Goal: Transaction & Acquisition: Subscribe to service/newsletter

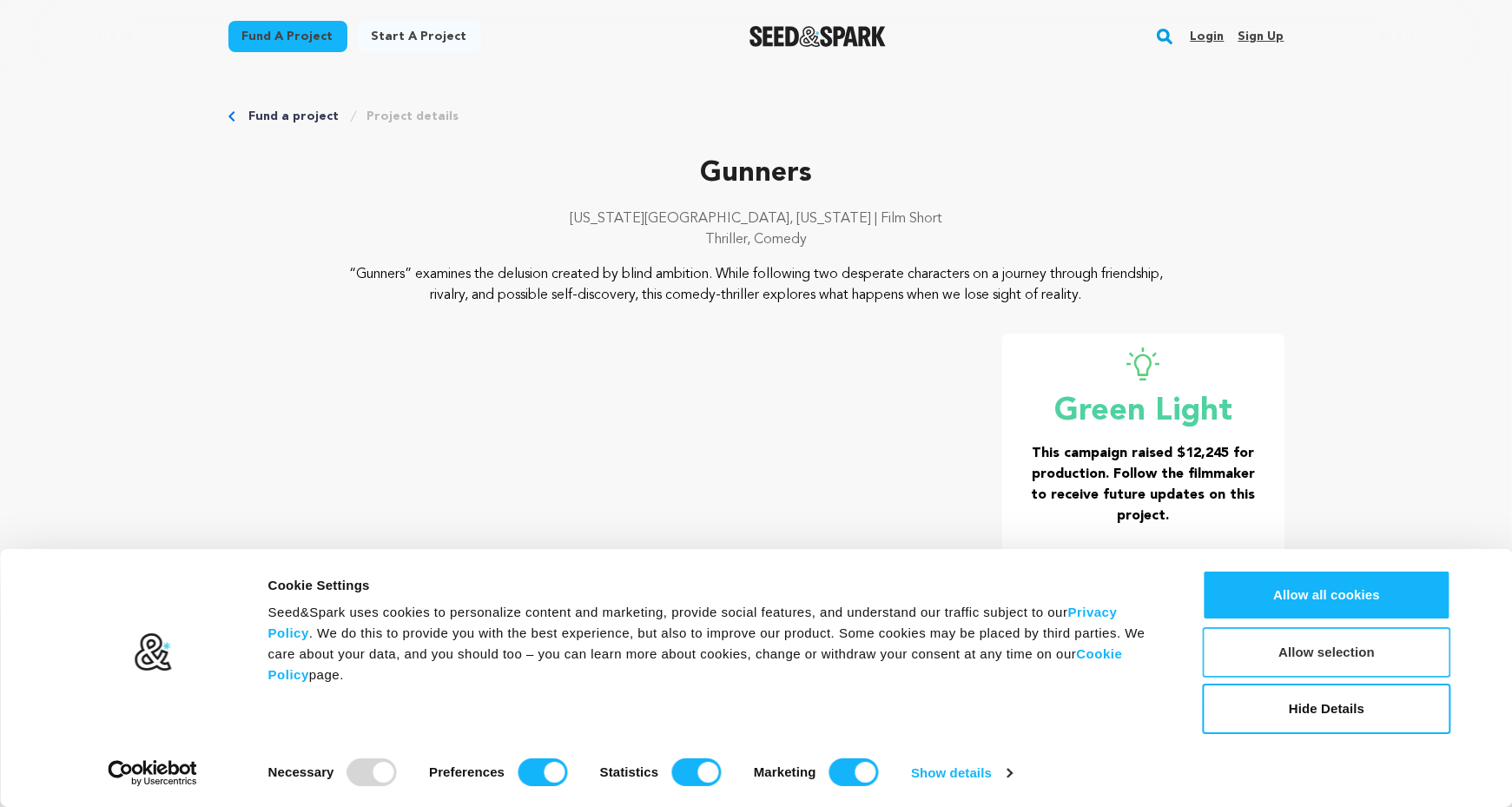
click at [1327, 653] on button "Allow selection" at bounding box center [1327, 652] width 248 height 51
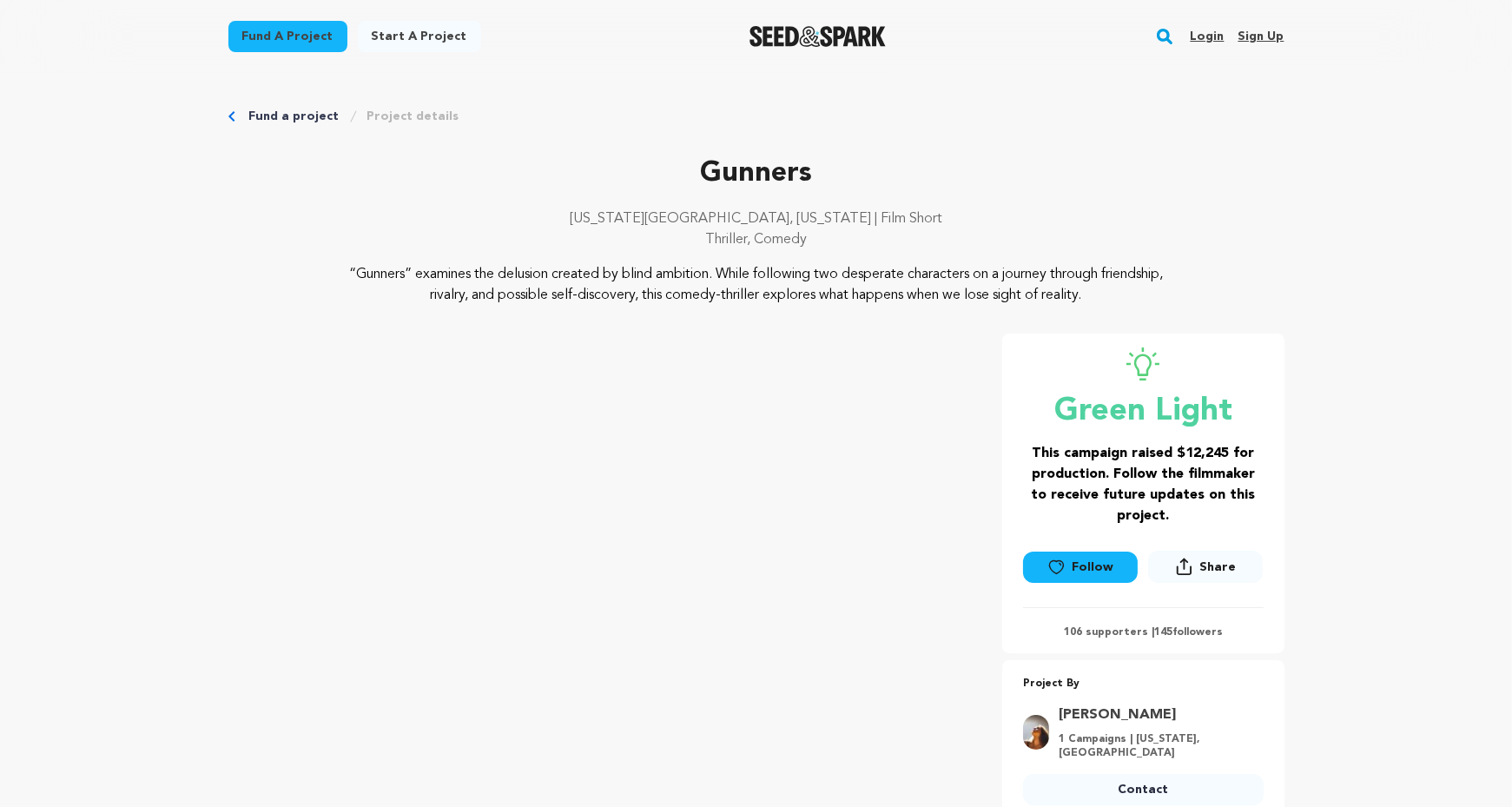
click at [1168, 34] on rect "button" at bounding box center [1164, 36] width 21 height 21
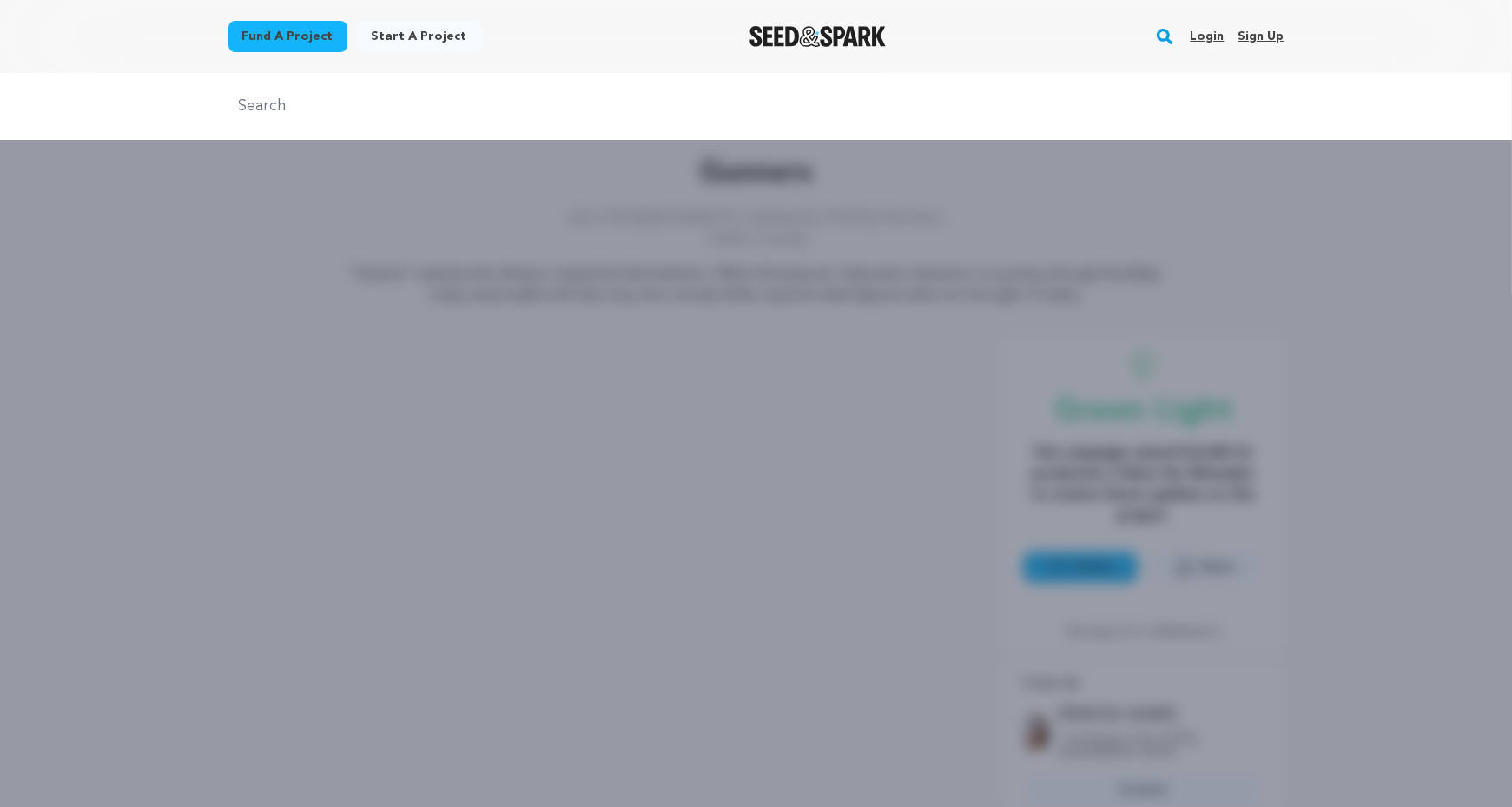
click at [1091, 123] on div at bounding box center [756, 107] width 1512 height 67
click at [1049, 108] on input "text" at bounding box center [756, 107] width 1056 height 25
type input "prospero"
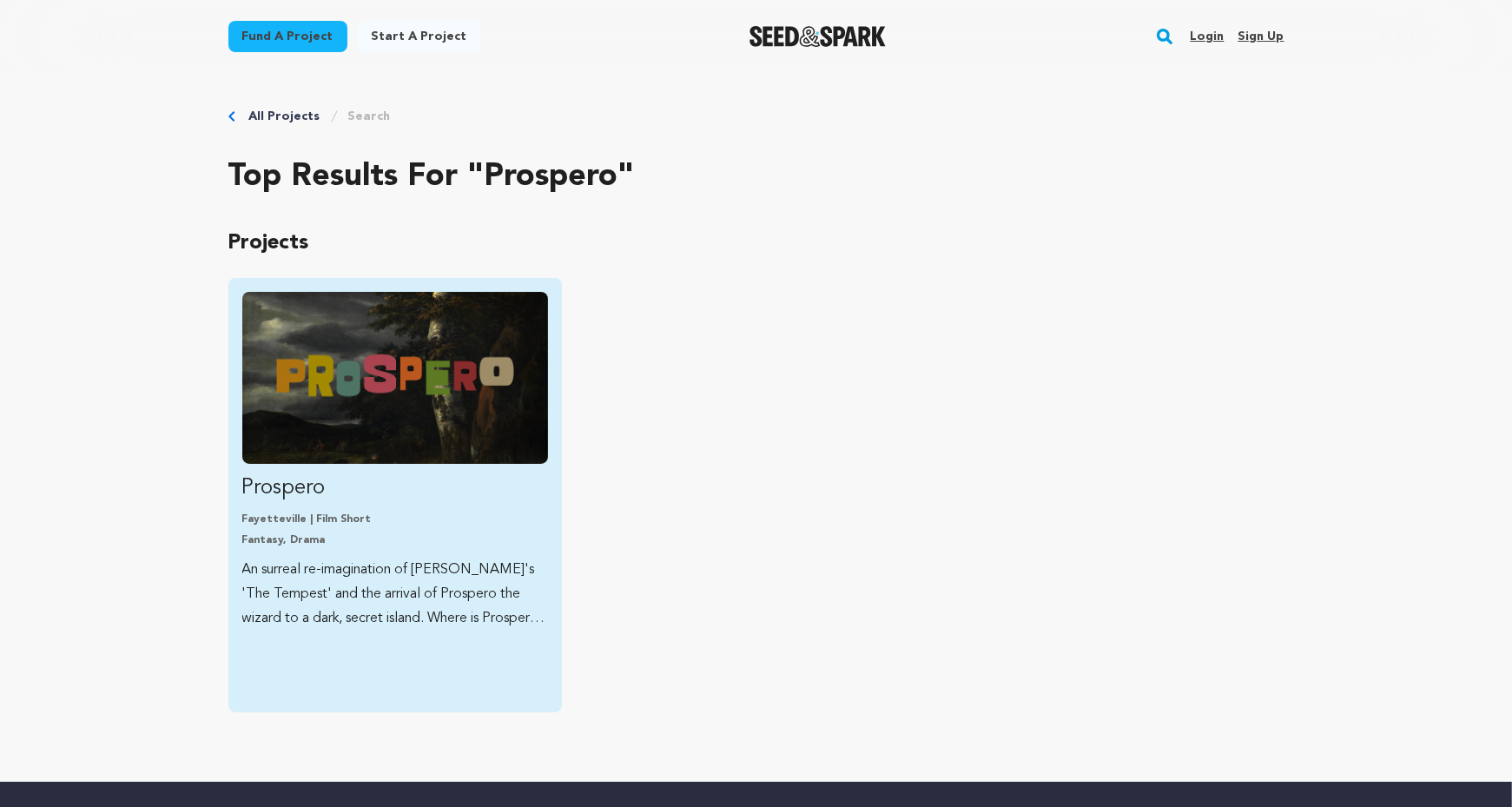
click at [390, 382] on img "Fund Prospero" at bounding box center [396, 378] width 306 height 172
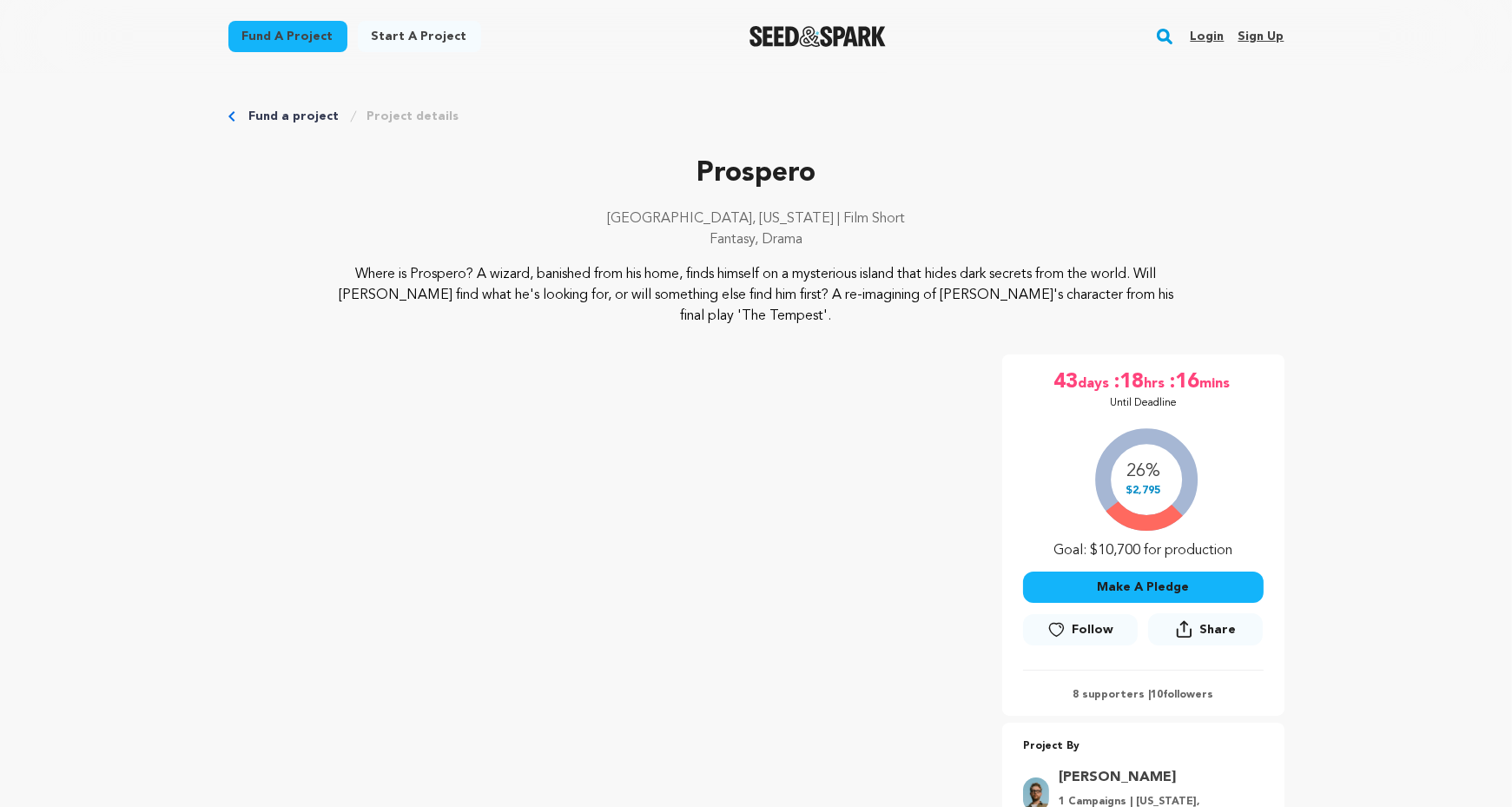
click at [1213, 37] on link "Login" at bounding box center [1207, 36] width 34 height 28
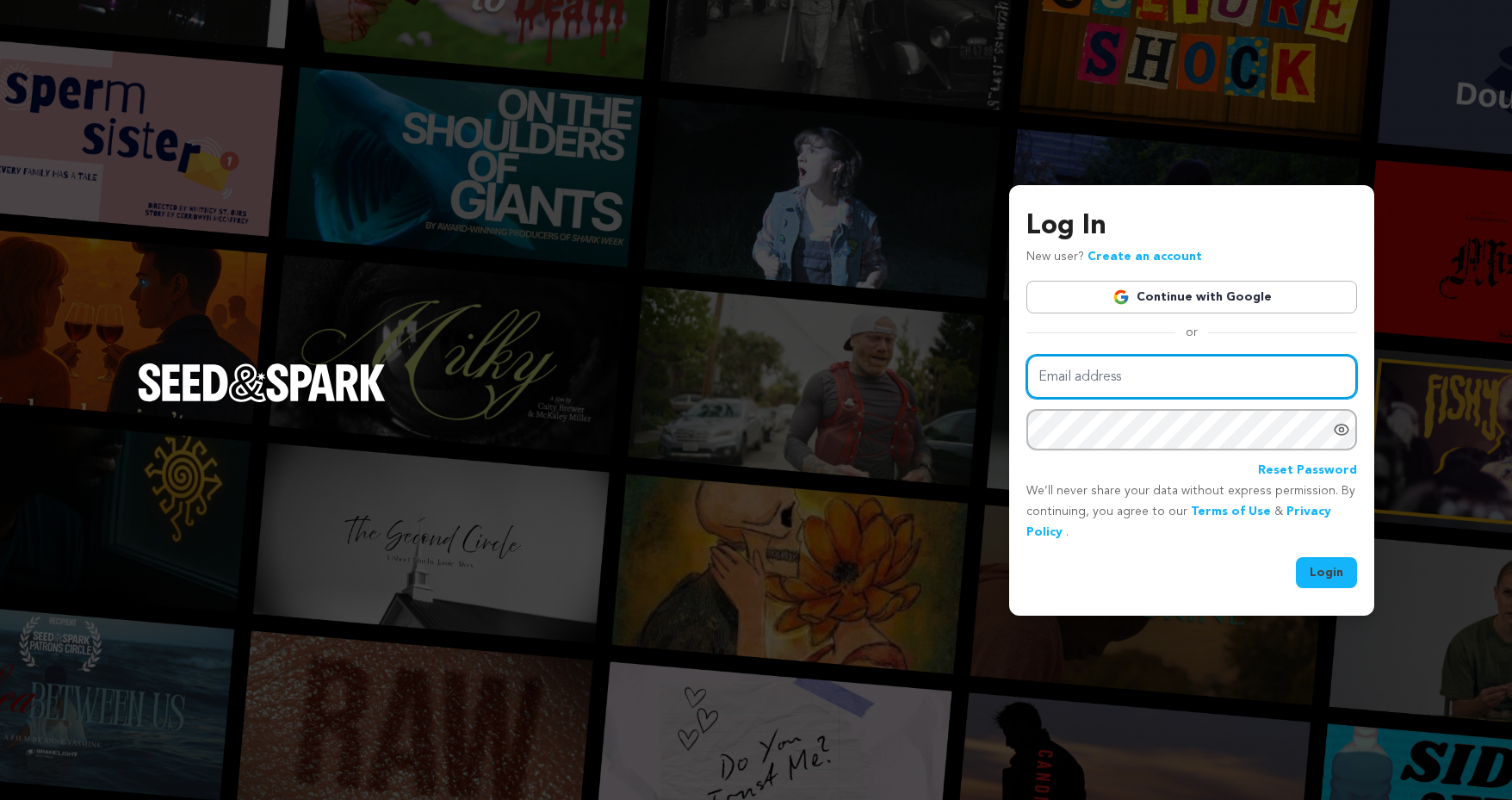
click at [1188, 380] on input "Email address" at bounding box center [1191, 376] width 330 height 44
click at [1100, 301] on link "Continue with Google" at bounding box center [1191, 297] width 330 height 32
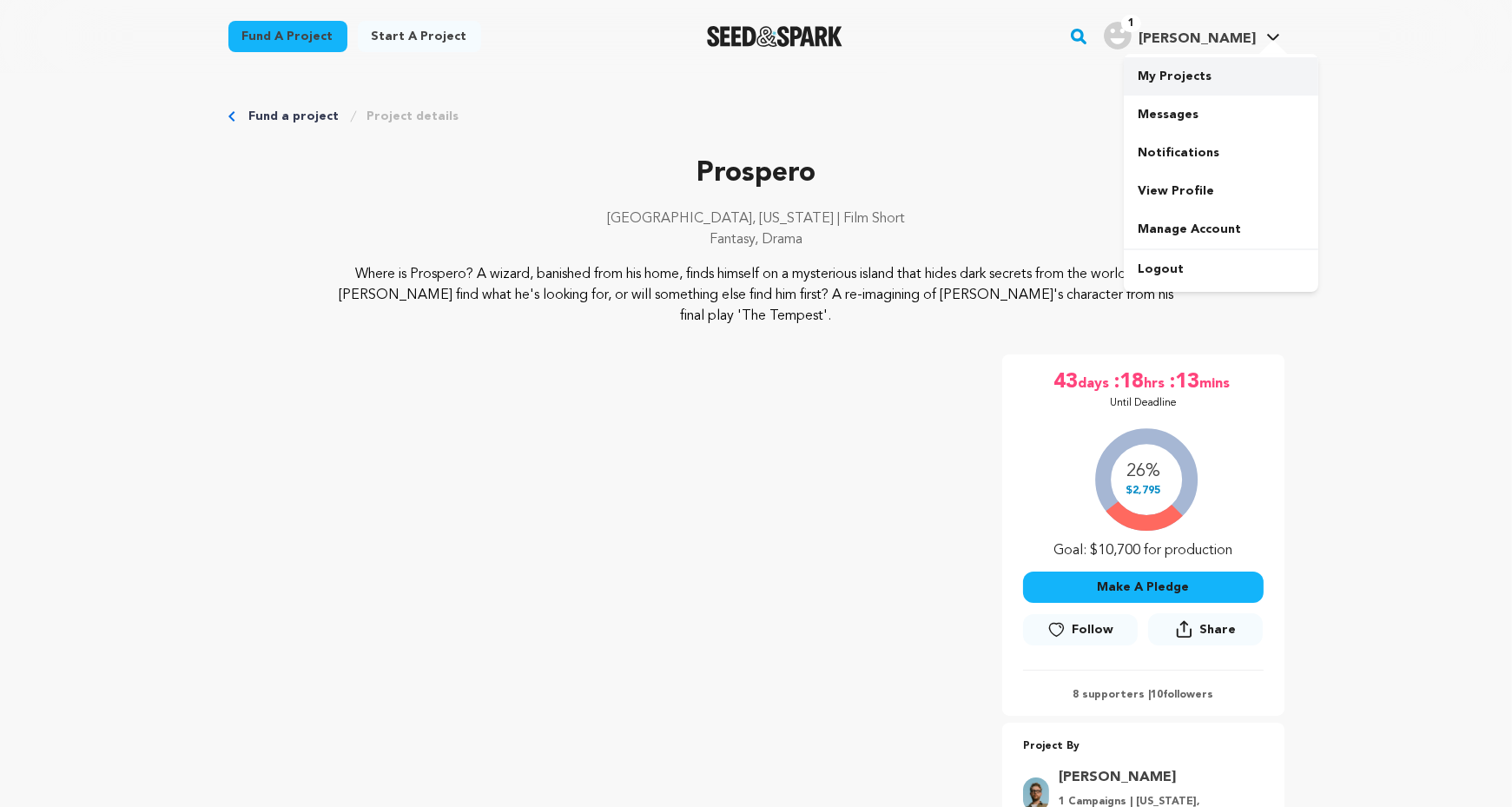
click at [1199, 66] on link "My Projects" at bounding box center [1221, 76] width 195 height 38
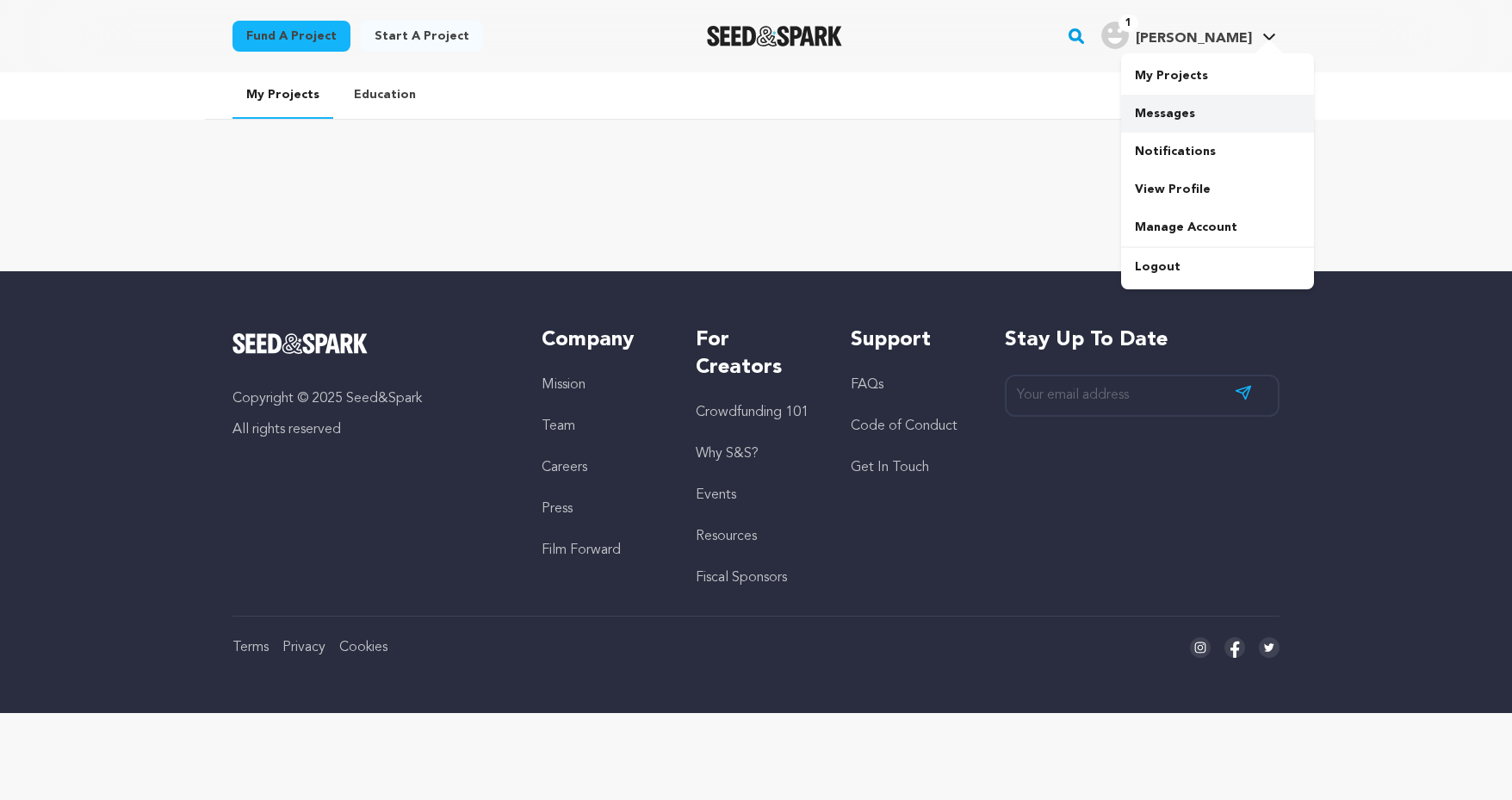
click at [1183, 119] on link "Messages" at bounding box center [1217, 113] width 193 height 38
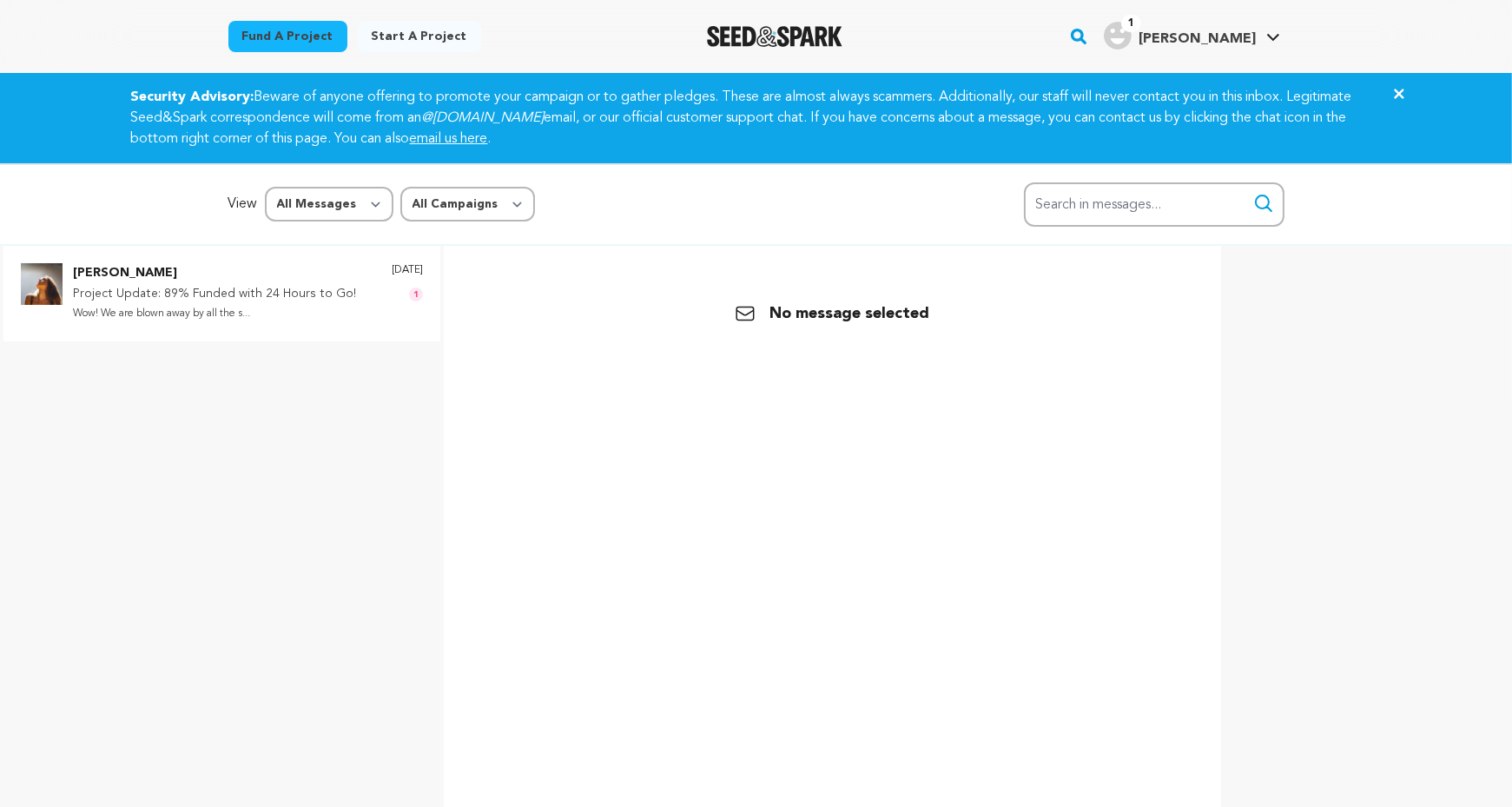
click at [197, 289] on p "Project Update: 89% Funded with 24 Hours to Go!" at bounding box center [215, 294] width 284 height 21
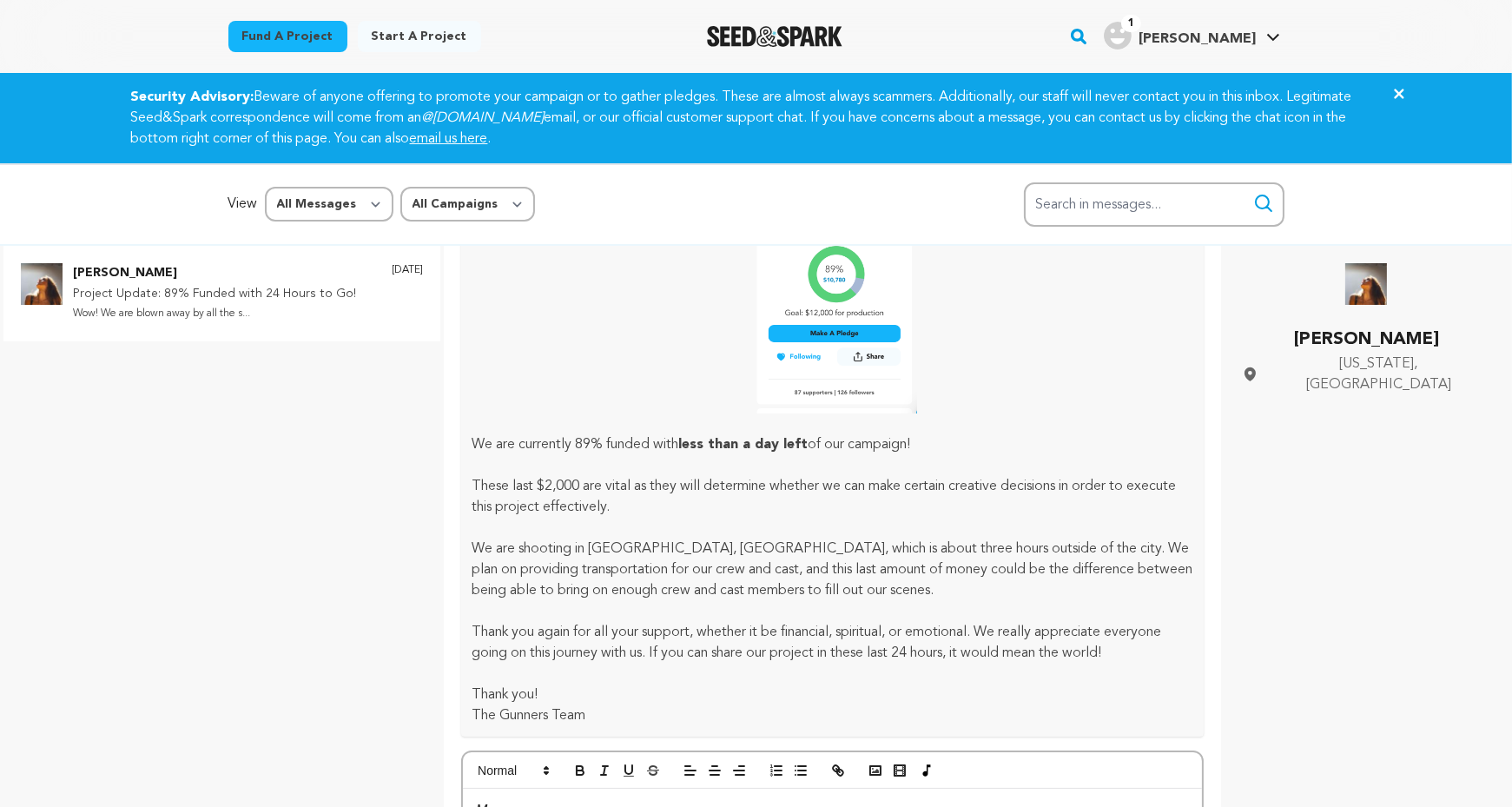
scroll to position [385, 0]
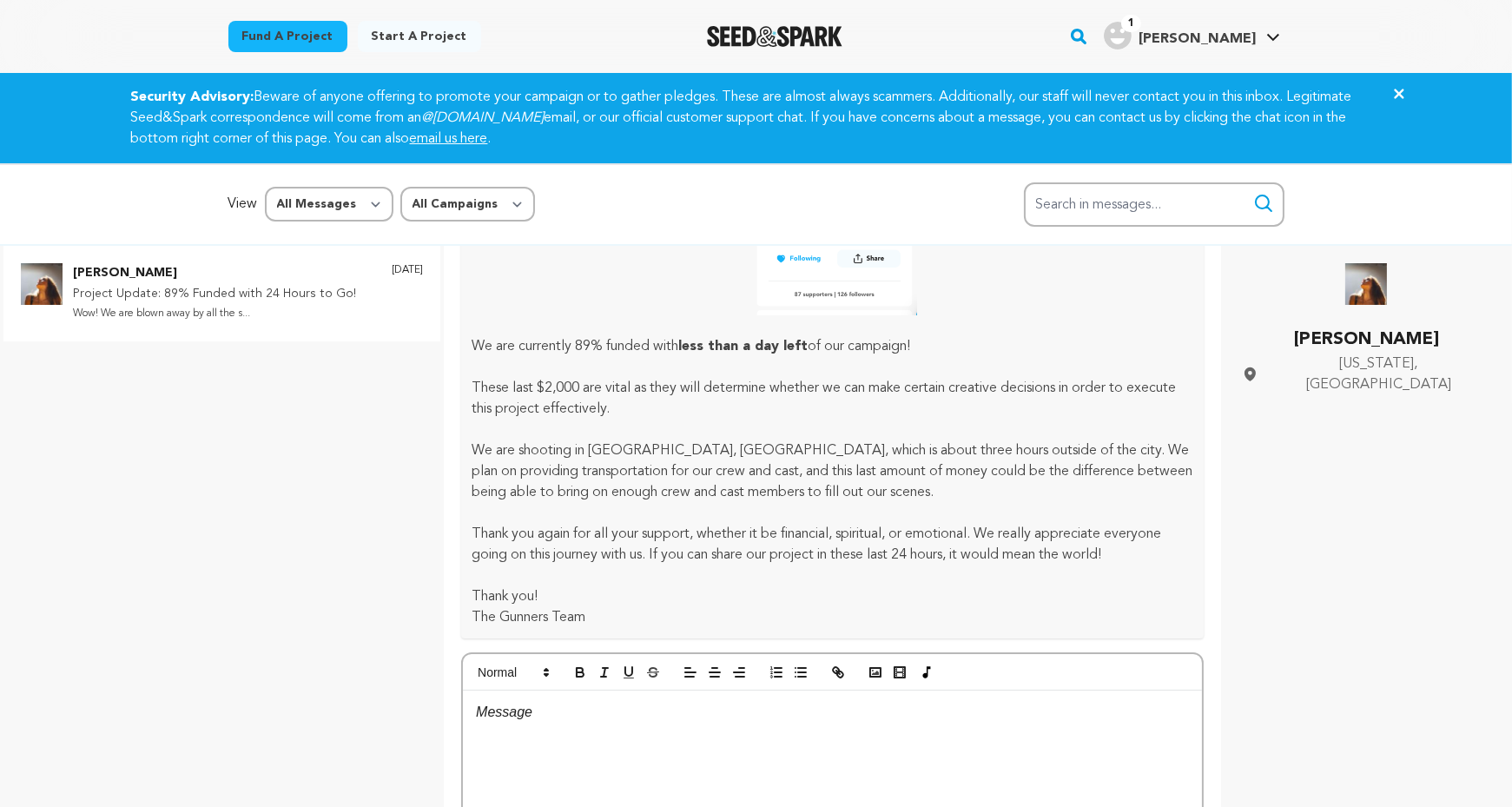
click at [1089, 36] on rect "button" at bounding box center [1078, 36] width 21 height 21
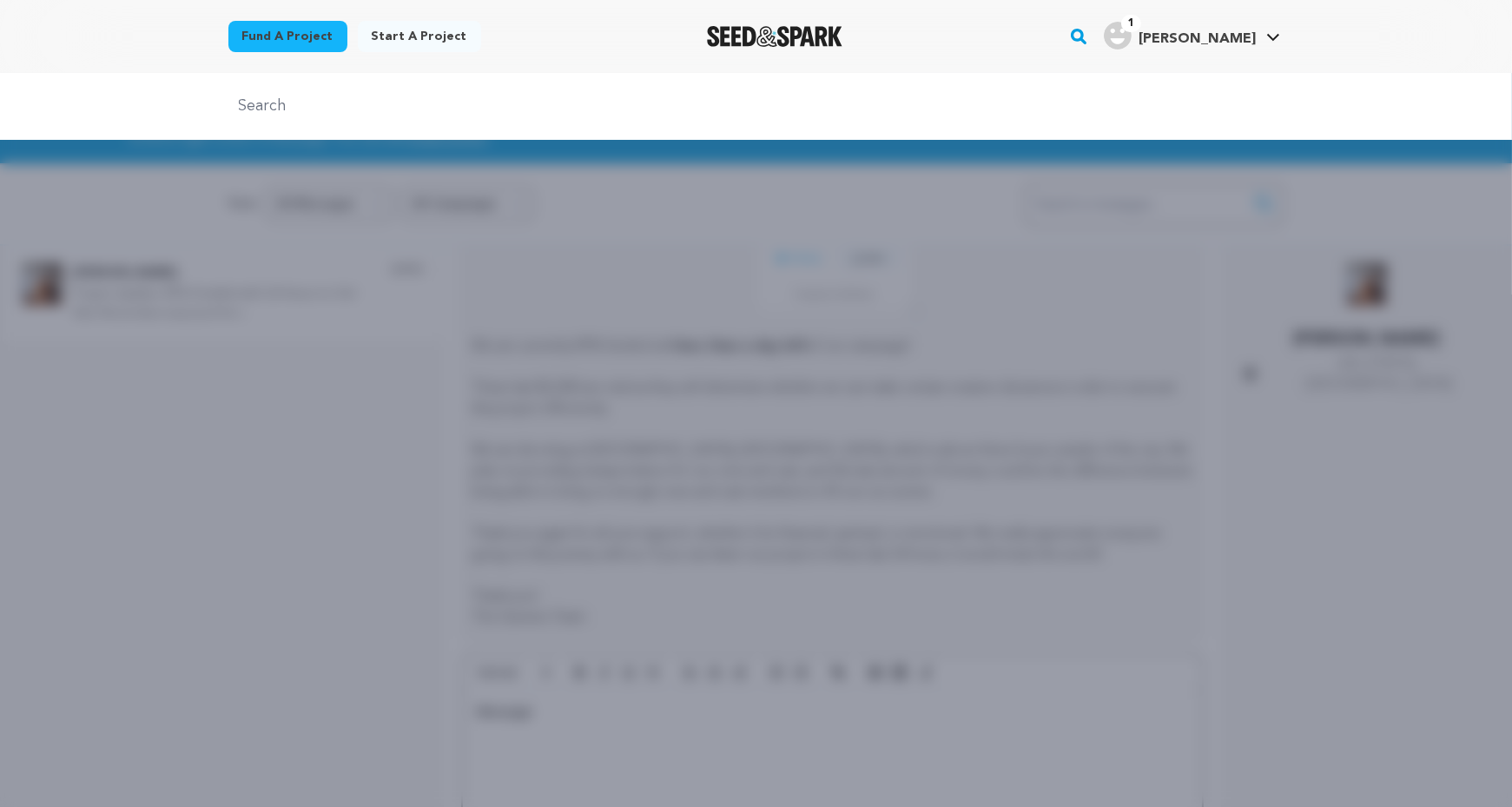
click at [998, 89] on div at bounding box center [756, 107] width 1512 height 67
click at [995, 118] on input "text" at bounding box center [756, 107] width 1056 height 25
type input "prospero"
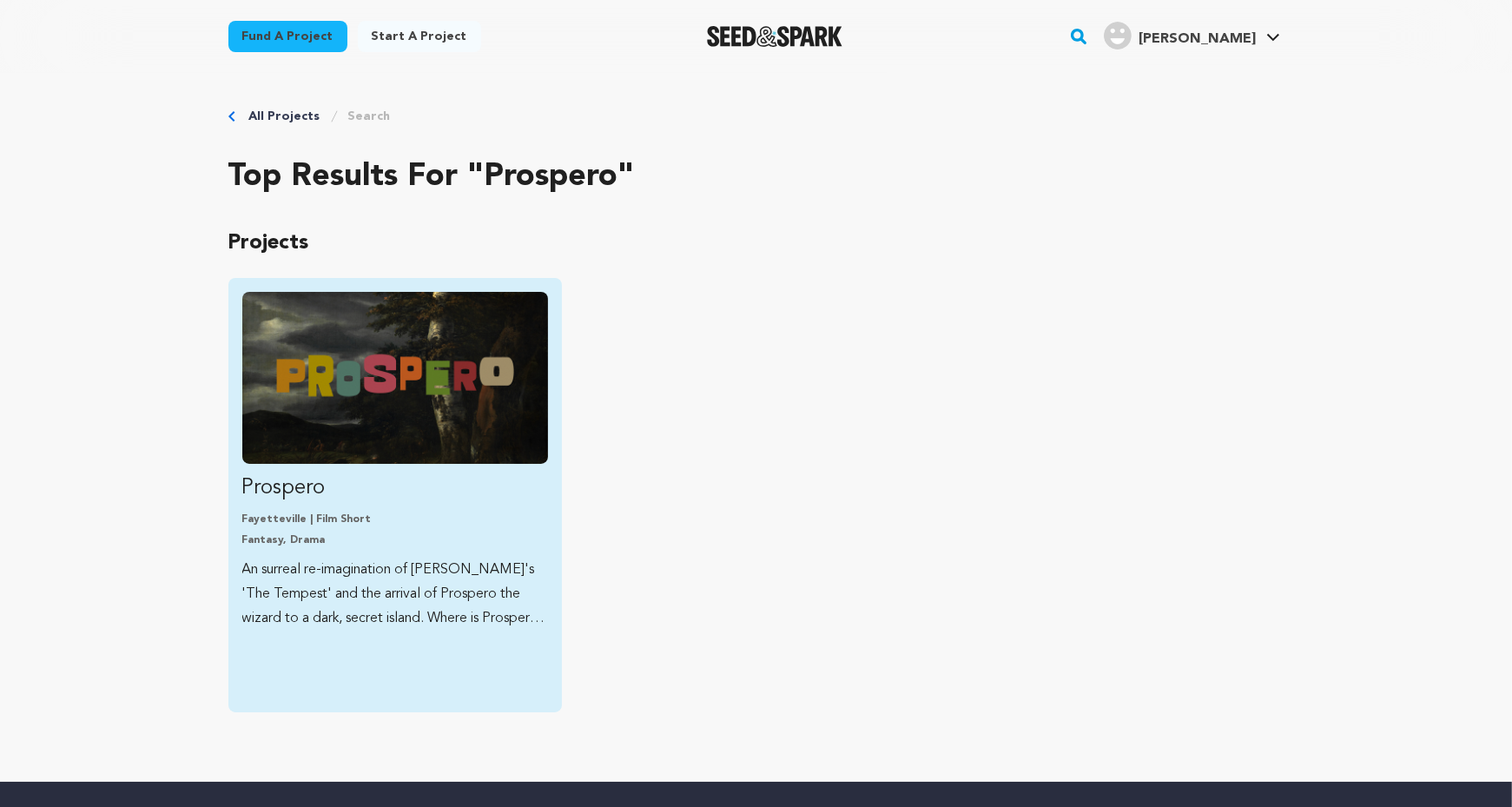
click at [395, 424] on img "Fund Prospero" at bounding box center [396, 378] width 306 height 172
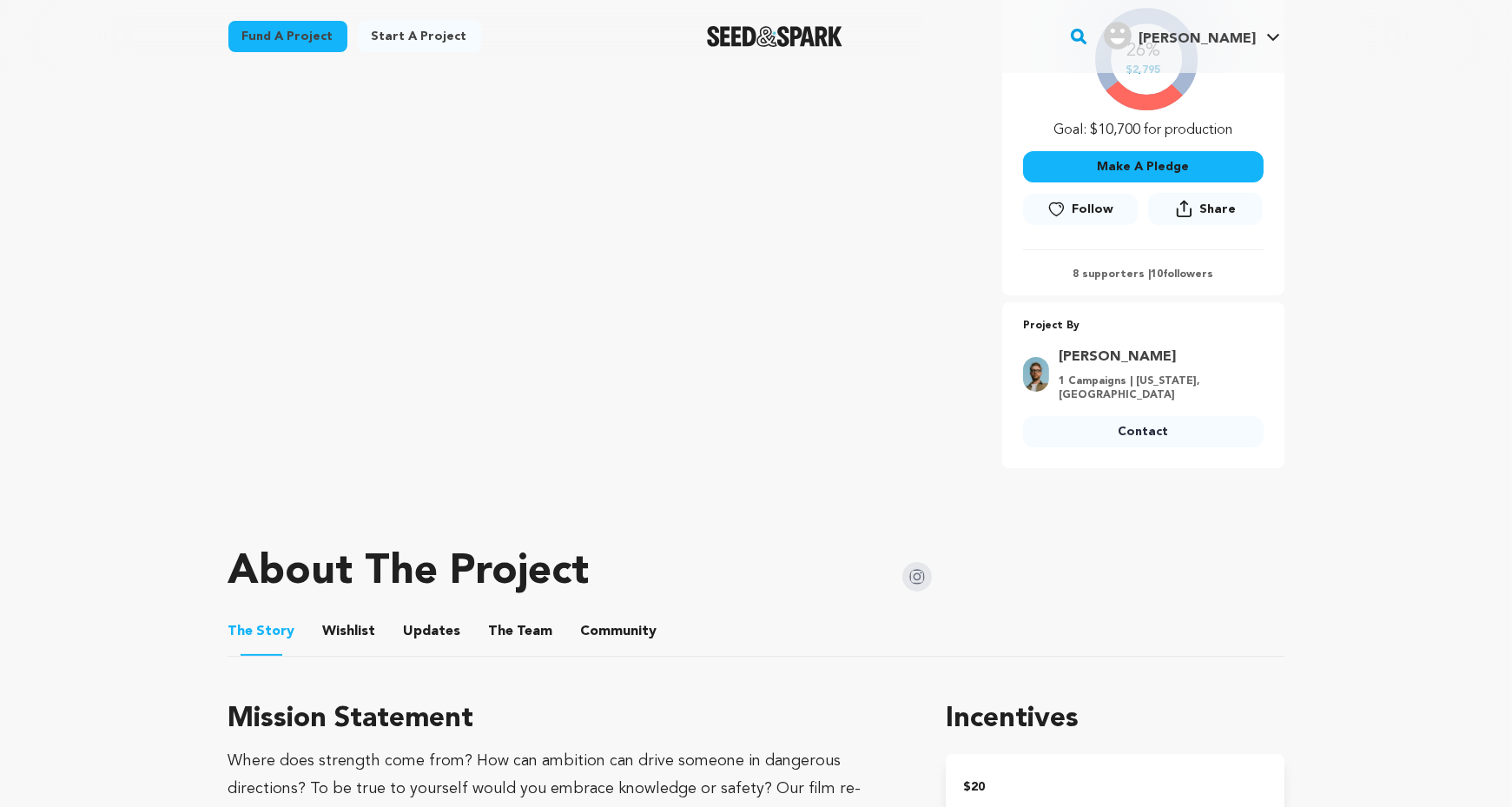
scroll to position [348, 0]
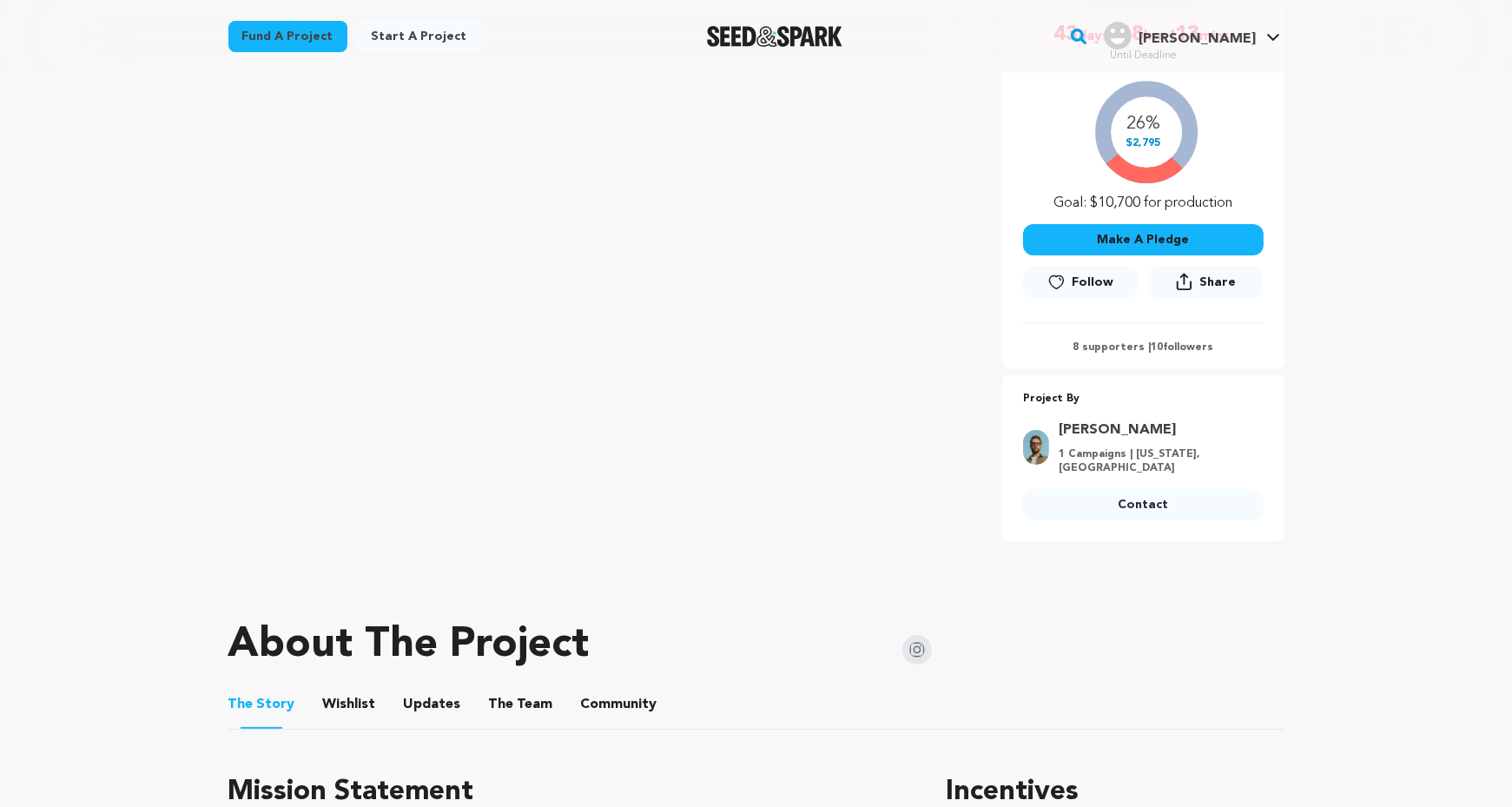
click at [1083, 281] on span "Follow" at bounding box center [1093, 282] width 42 height 17
